Goal: Task Accomplishment & Management: Use online tool/utility

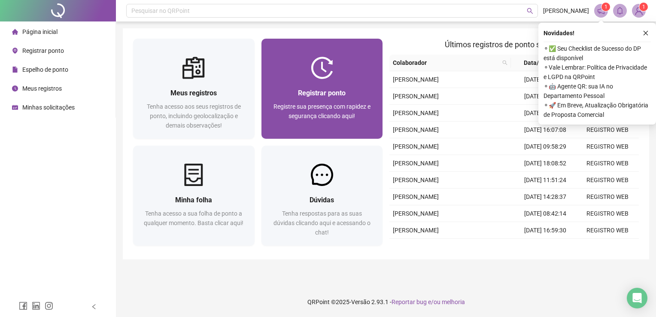
click at [293, 87] on div "Registrar ponto Registre sua presença com rapidez e segurança clicando aqui!" at bounding box center [323, 109] width 122 height 60
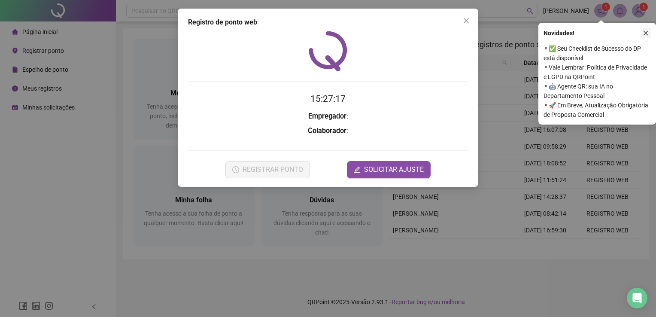
click at [643, 37] on button "button" at bounding box center [646, 33] width 10 height 10
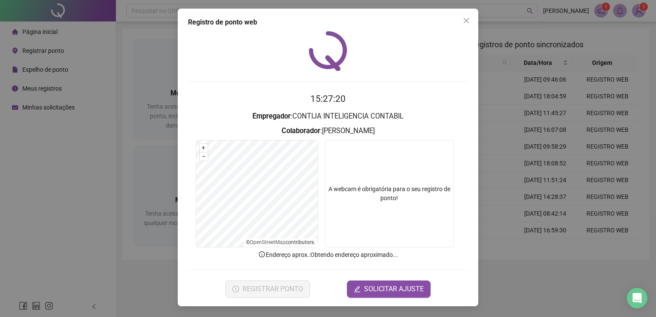
click at [312, 284] on div "REGISTRAR PONTO SOLICITAR AJUSTE" at bounding box center [328, 288] width 280 height 17
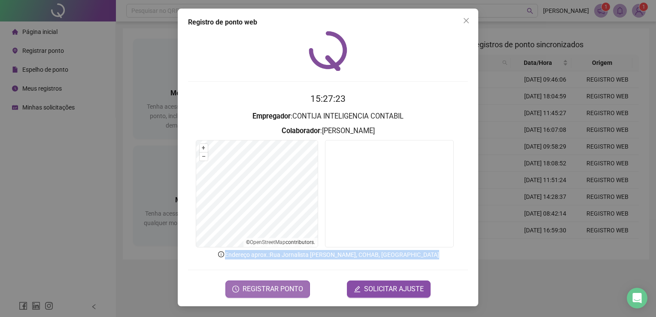
drag, startPoint x: 312, startPoint y: 284, endPoint x: 292, endPoint y: 289, distance: 20.2
click at [292, 289] on span "REGISTRAR PONTO" at bounding box center [273, 289] width 61 height 10
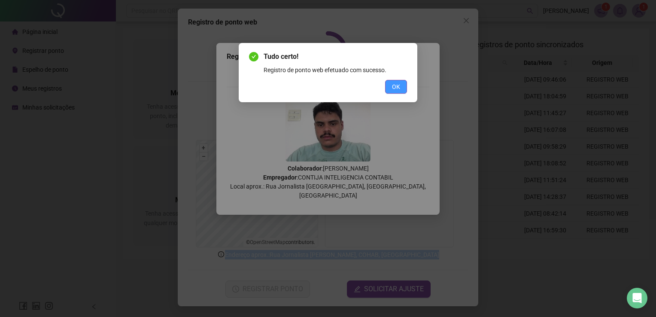
click at [402, 89] on button "OK" at bounding box center [396, 87] width 22 height 14
